Goal: Register for event/course

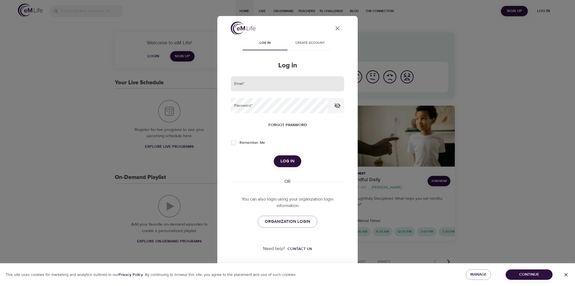
click at [249, 83] on input "email" at bounding box center [287, 83] width 113 height 15
type input "[PERSON_NAME][EMAIL_ADDRESS][PERSON_NAME][DOMAIN_NAME]"
click at [291, 162] on span "Log in" at bounding box center [287, 160] width 14 height 7
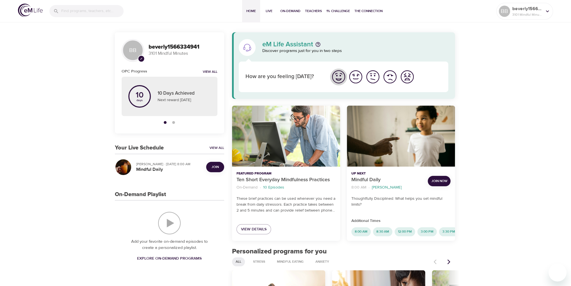
click at [336, 76] on img "I'm feeling great" at bounding box center [338, 76] width 15 height 15
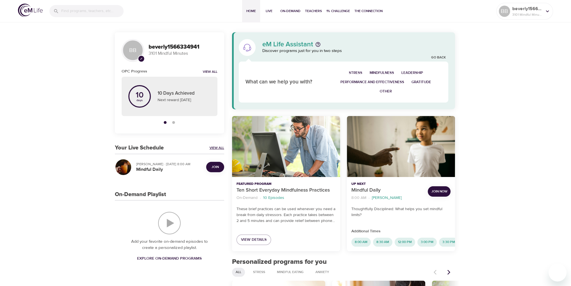
click at [215, 146] on link "View All" at bounding box center [216, 147] width 15 height 5
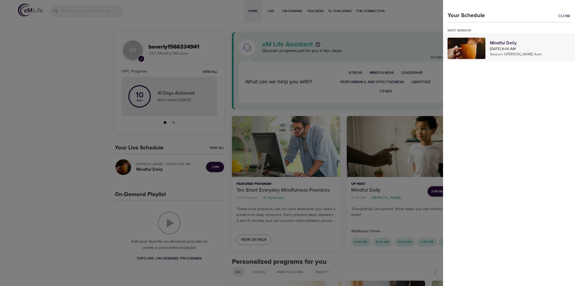
click at [497, 48] on p "Aug 27, 2025 8:00 AM" at bounding box center [530, 49] width 81 height 6
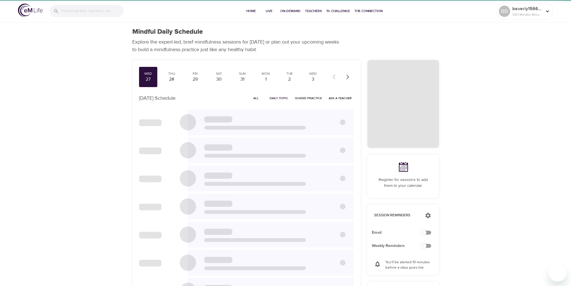
checkbox input "true"
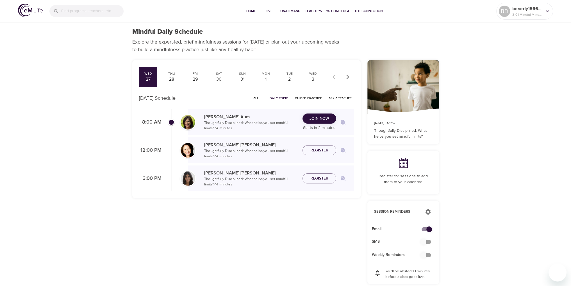
click at [320, 118] on span "Join Now" at bounding box center [319, 118] width 20 height 7
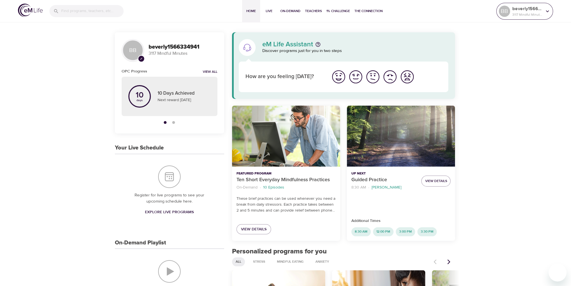
click at [548, 10] on icon at bounding box center [547, 11] width 6 height 6
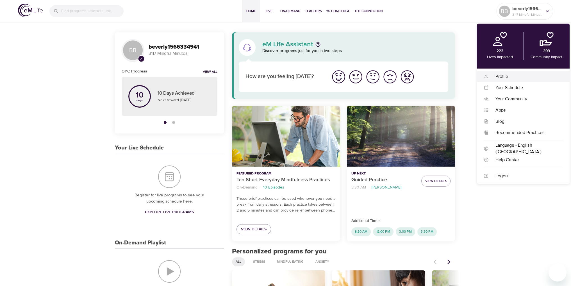
click at [505, 78] on div "Profile" at bounding box center [525, 76] width 74 height 6
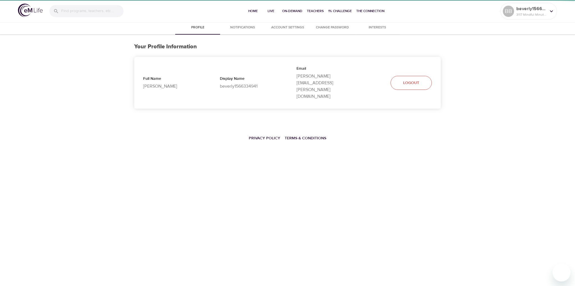
select select "10"
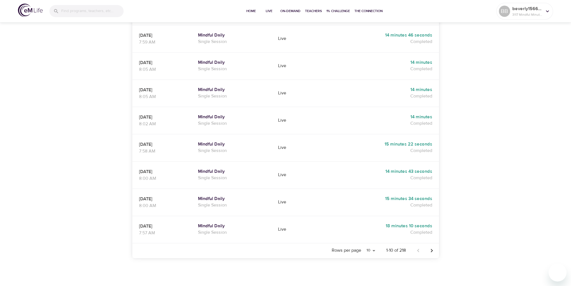
scroll to position [194, 0]
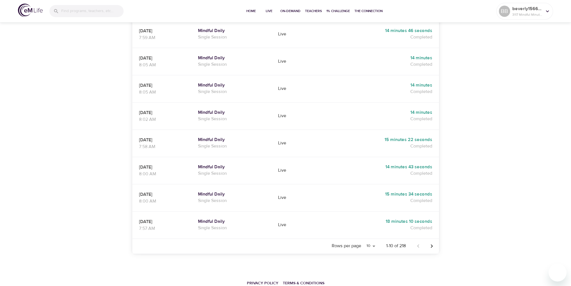
click at [430, 243] on icon "Next page" at bounding box center [431, 246] width 7 height 7
click at [418, 243] on icon "Previous page" at bounding box center [418, 246] width 7 height 7
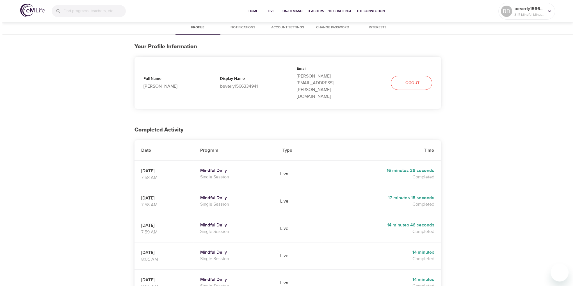
scroll to position [0, 0]
click at [414, 79] on span "Logout" at bounding box center [409, 82] width 16 height 7
